Goal: Task Accomplishment & Management: Use online tool/utility

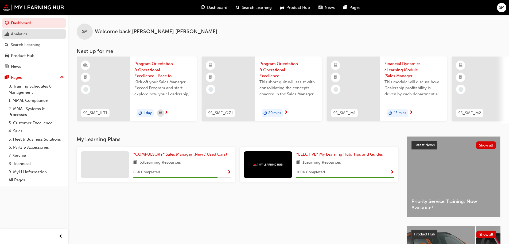
click at [36, 31] on div "Analytics" at bounding box center [34, 34] width 59 height 7
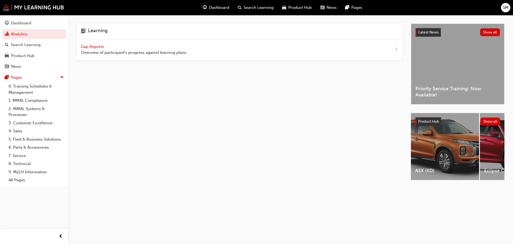
click at [97, 46] on span "Gap Reports" at bounding box center [93, 46] width 24 height 5
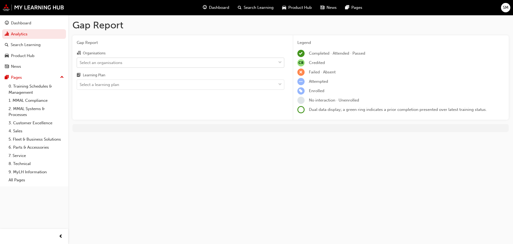
click at [139, 60] on div "Select an organisations" at bounding box center [176, 62] width 199 height 9
click at [80, 60] on input "Organisations Select an organisations" at bounding box center [80, 62] width 1 height 5
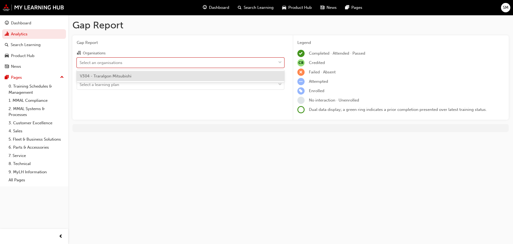
click at [134, 77] on div "V304 - Traralgon Mitsubishi" at bounding box center [181, 76] width 208 height 10
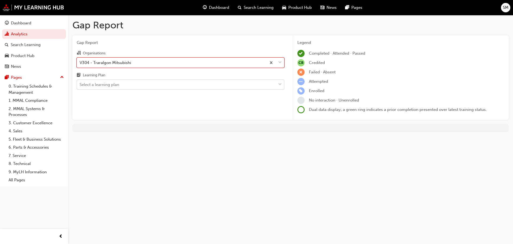
click at [140, 84] on div "Select a learning plan" at bounding box center [176, 84] width 199 height 9
click at [80, 84] on input "Learning Plan Select a learning plan" at bounding box center [80, 84] width 1 height 5
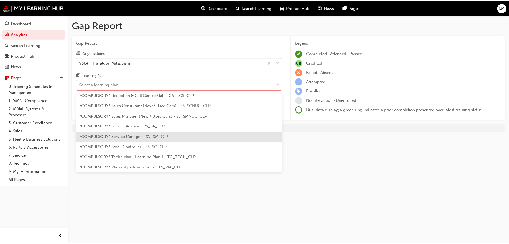
scroll to position [160, 0]
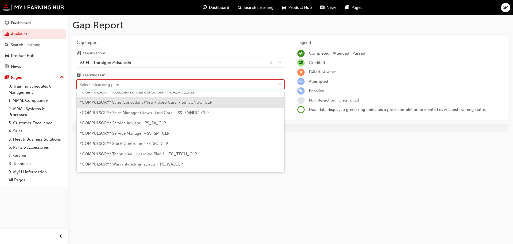
click at [148, 105] on div "*COMPULSORY* Sales Consultant (New / Used Cars) - SS_SCNUC_CLP" at bounding box center [181, 102] width 208 height 10
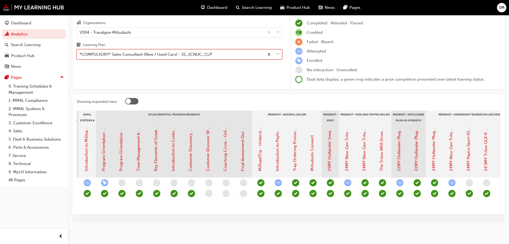
scroll to position [0, 498]
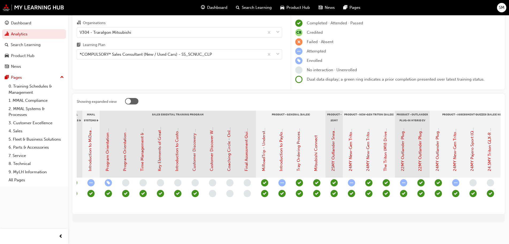
drag, startPoint x: 472, startPoint y: 210, endPoint x: 467, endPoint y: 211, distance: 4.8
click at [472, 210] on div "Showing expanded view Induction - Dealer Staff MMAL Compliance 2024 Diamond Adv…" at bounding box center [288, 154] width 433 height 120
drag, startPoint x: 460, startPoint y: 214, endPoint x: 455, endPoint y: 215, distance: 5.5
click at [458, 214] on div "Gap Report Gap Report Organisations V304 - Traralgon Mitsubishi Learning Plan *…" at bounding box center [288, 107] width 441 height 245
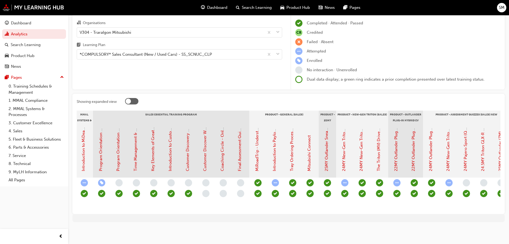
scroll to position [0, 532]
